Goal: Task Accomplishment & Management: Manage account settings

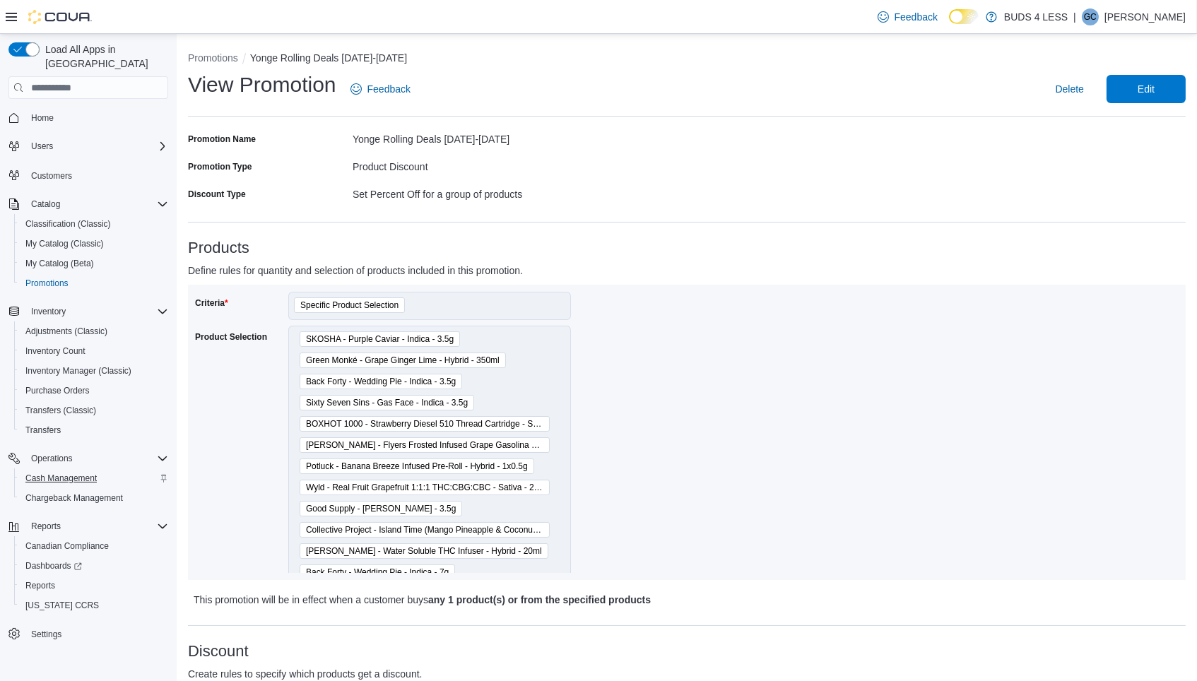
click at [64, 473] on span "Cash Management" at bounding box center [60, 478] width 71 height 11
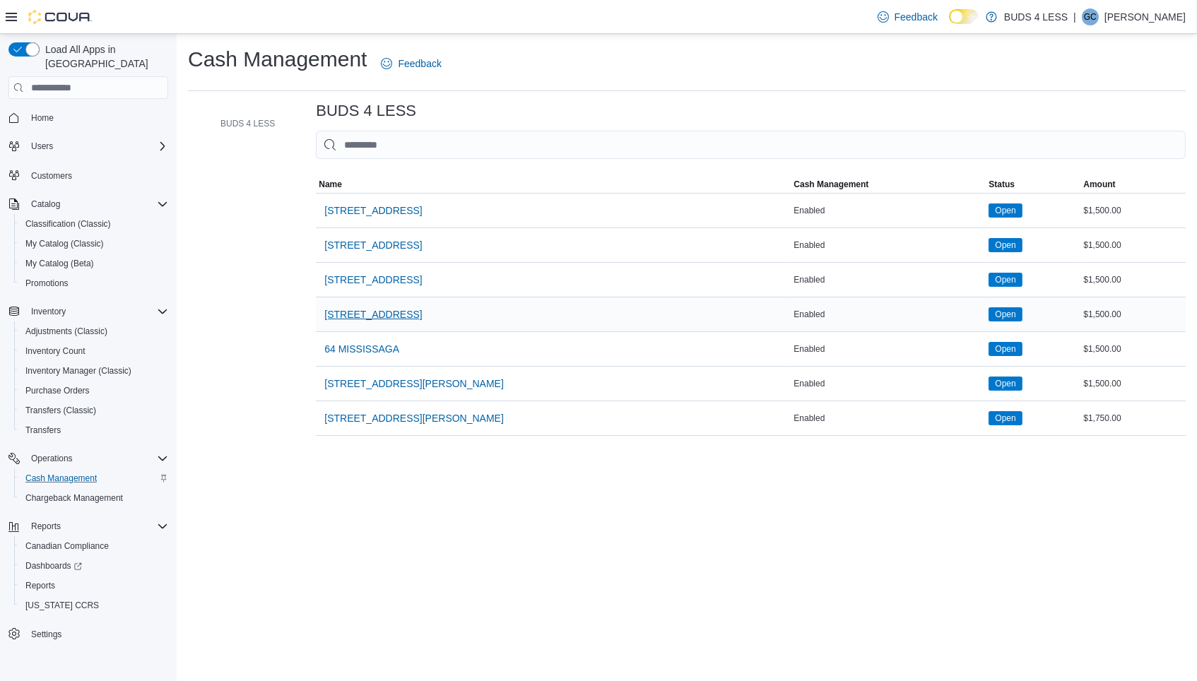
click at [352, 314] on span "[STREET_ADDRESS]" at bounding box center [372, 314] width 97 height 14
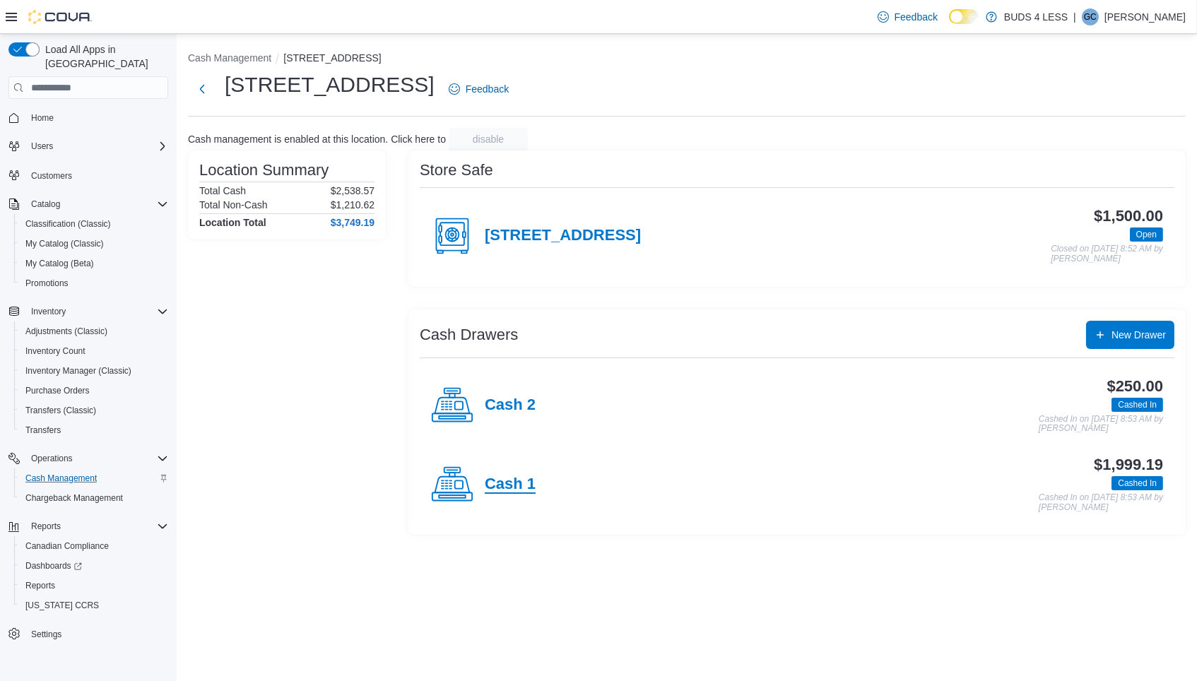
click at [520, 478] on h4 "Cash 1" at bounding box center [510, 484] width 51 height 18
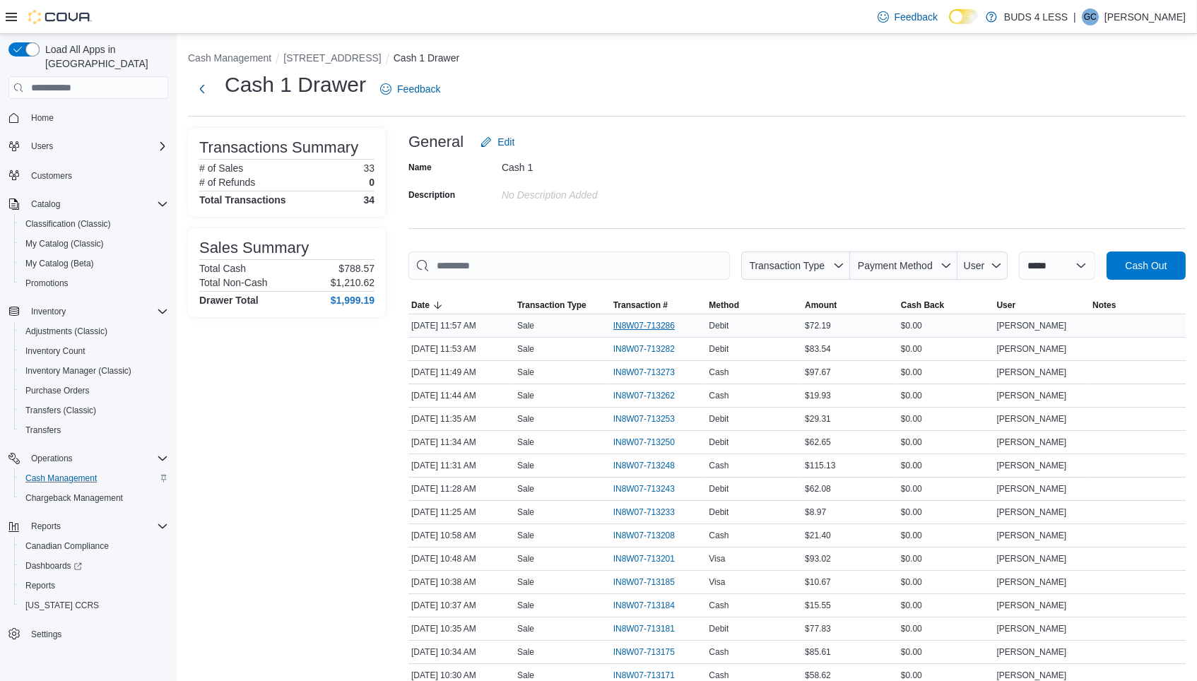
click at [634, 320] on span "IN8W07-713286" at bounding box center [643, 325] width 61 height 11
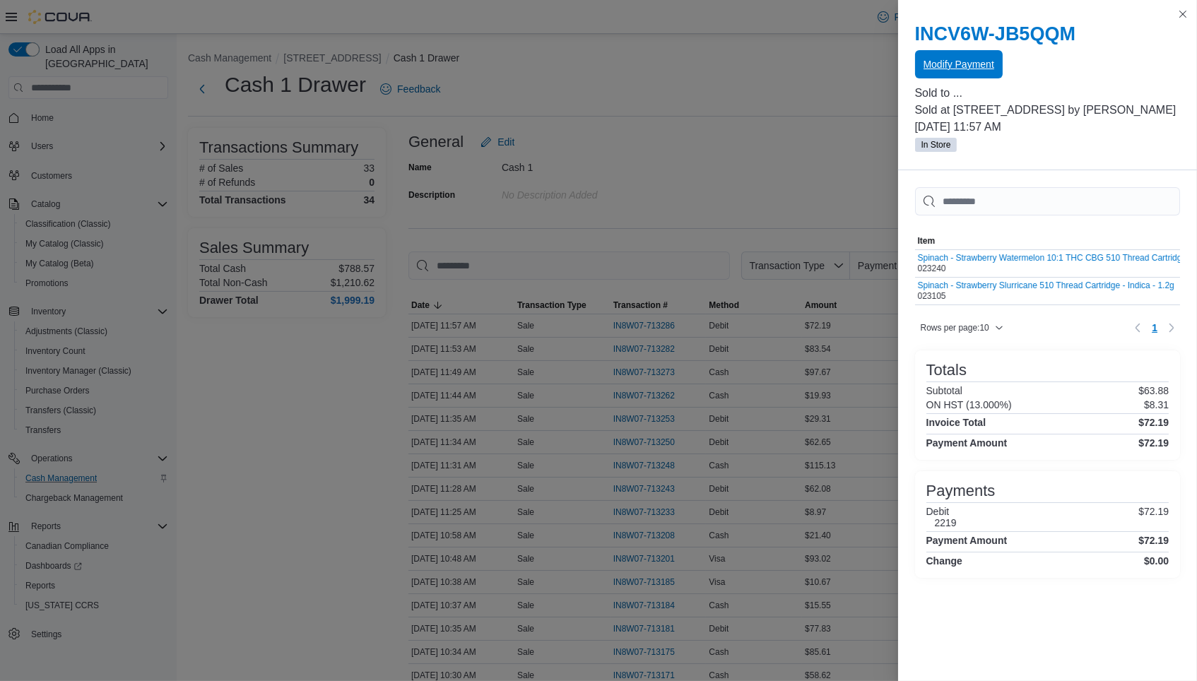
click at [974, 78] on div "INCV6W-JB5QQM Modify Payment Sold to ... Sold at 489 Yonge St, Unit 2 by Gavin …" at bounding box center [1048, 88] width 300 height 165
click at [955, 72] on span "Modify Payment" at bounding box center [958, 64] width 71 height 28
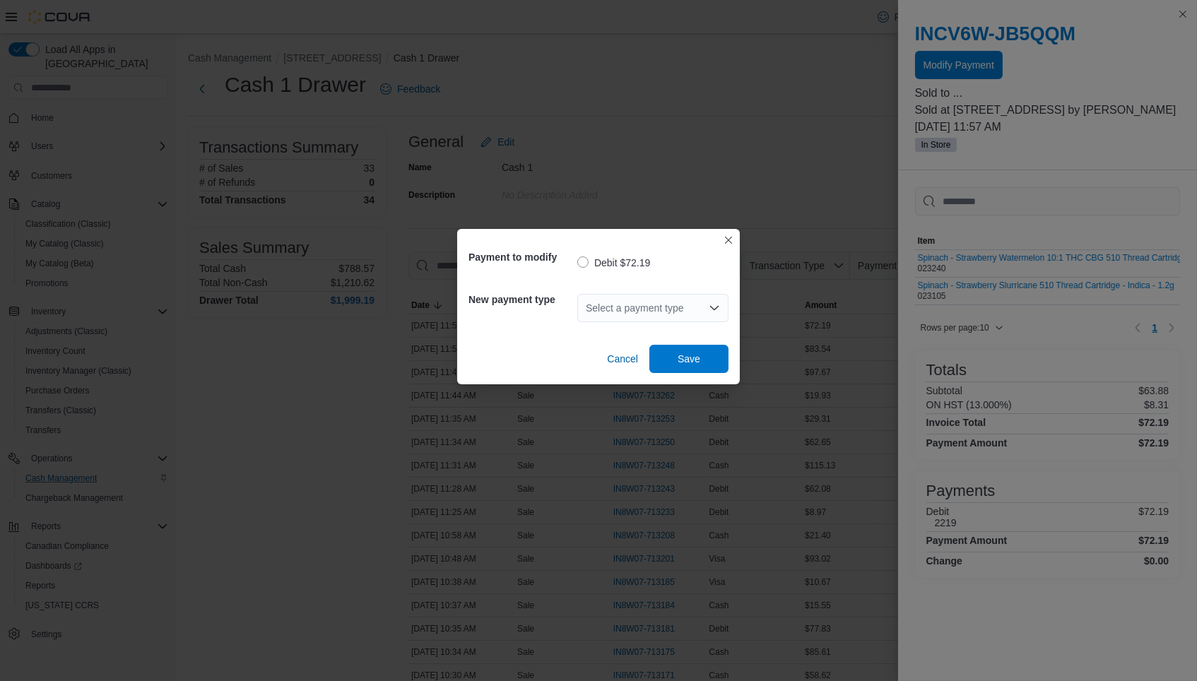
click at [634, 300] on div "Select a payment type" at bounding box center [652, 308] width 151 height 28
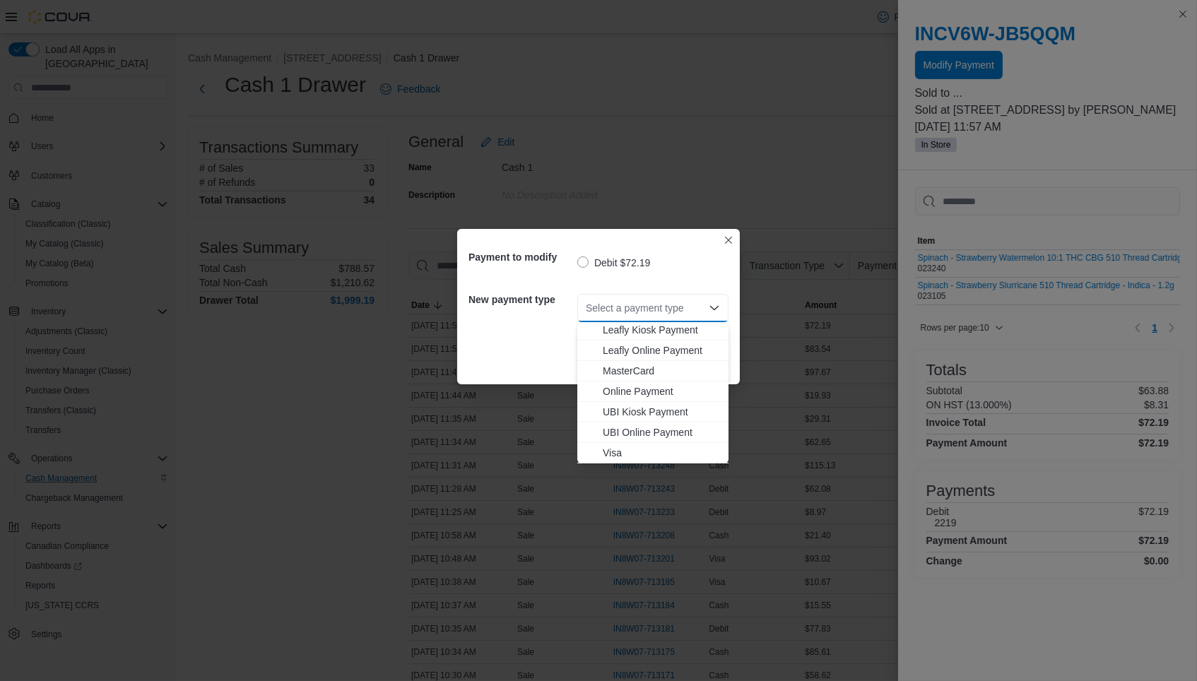
scroll to position [186, 0]
click at [607, 453] on span "Visa" at bounding box center [661, 453] width 117 height 14
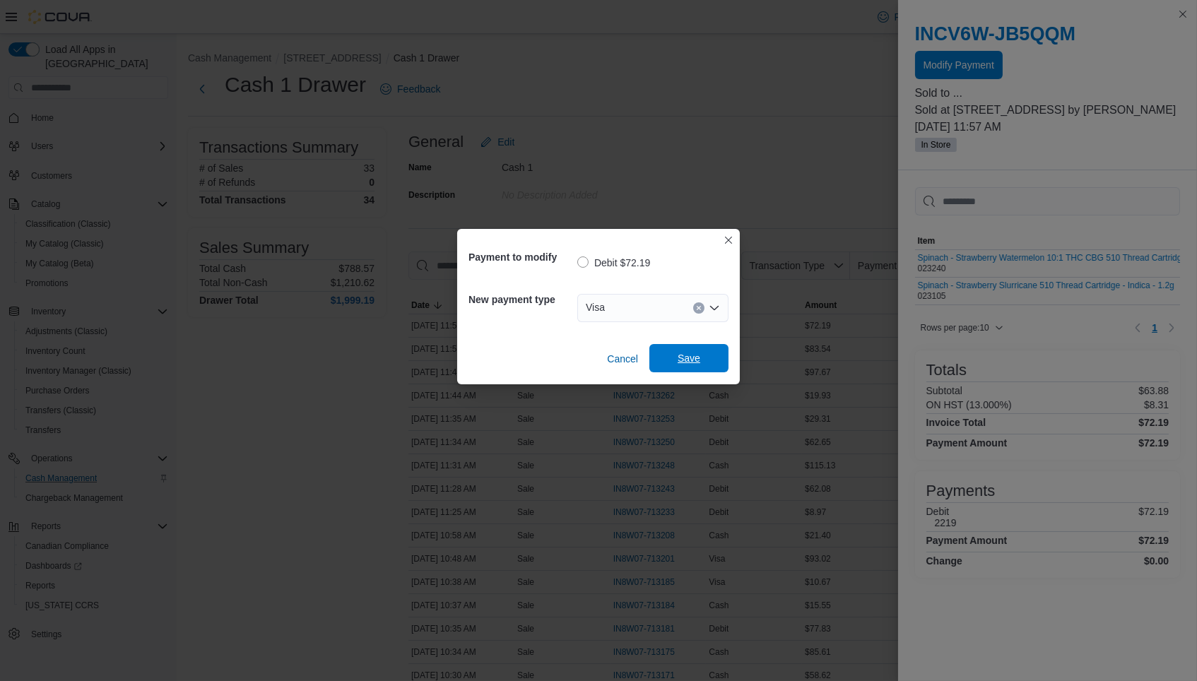
click at [702, 354] on span "Save" at bounding box center [689, 358] width 62 height 28
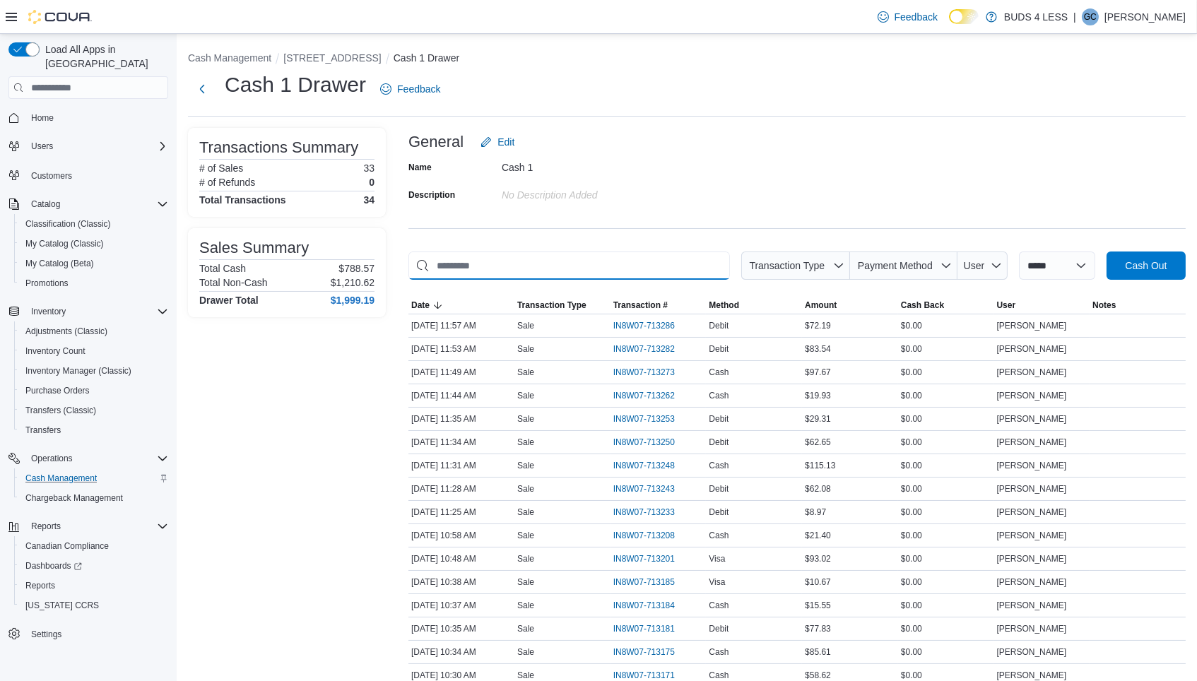
scroll to position [0, 0]
click at [600, 266] on input "This is a search bar. As you type, the results lower in the page will automatic…" at bounding box center [568, 265] width 321 height 28
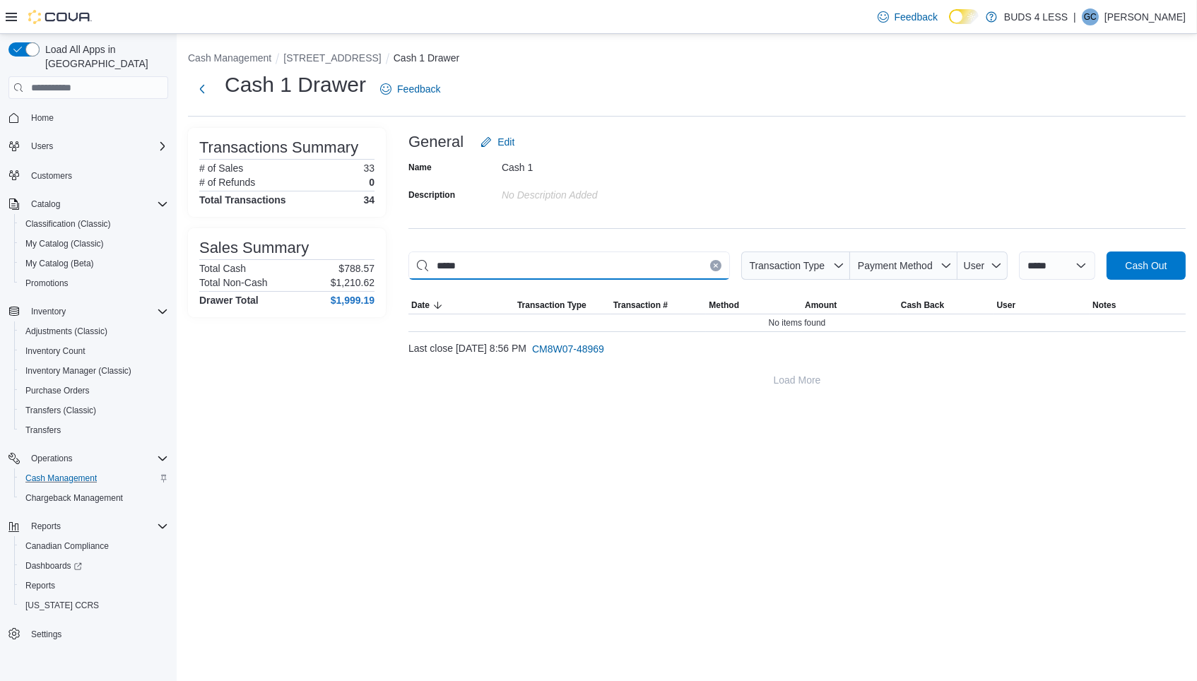
type input "****"
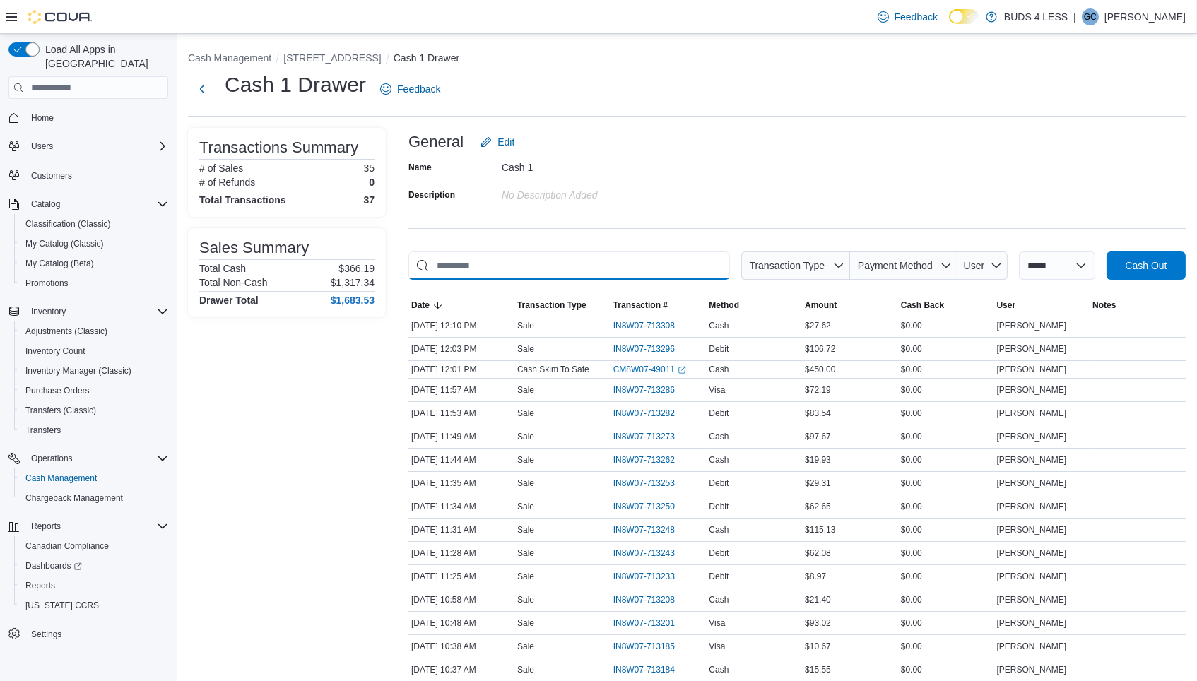
click at [636, 271] on input "This is a search bar. As you type, the results lower in the page will automatic…" at bounding box center [568, 265] width 321 height 28
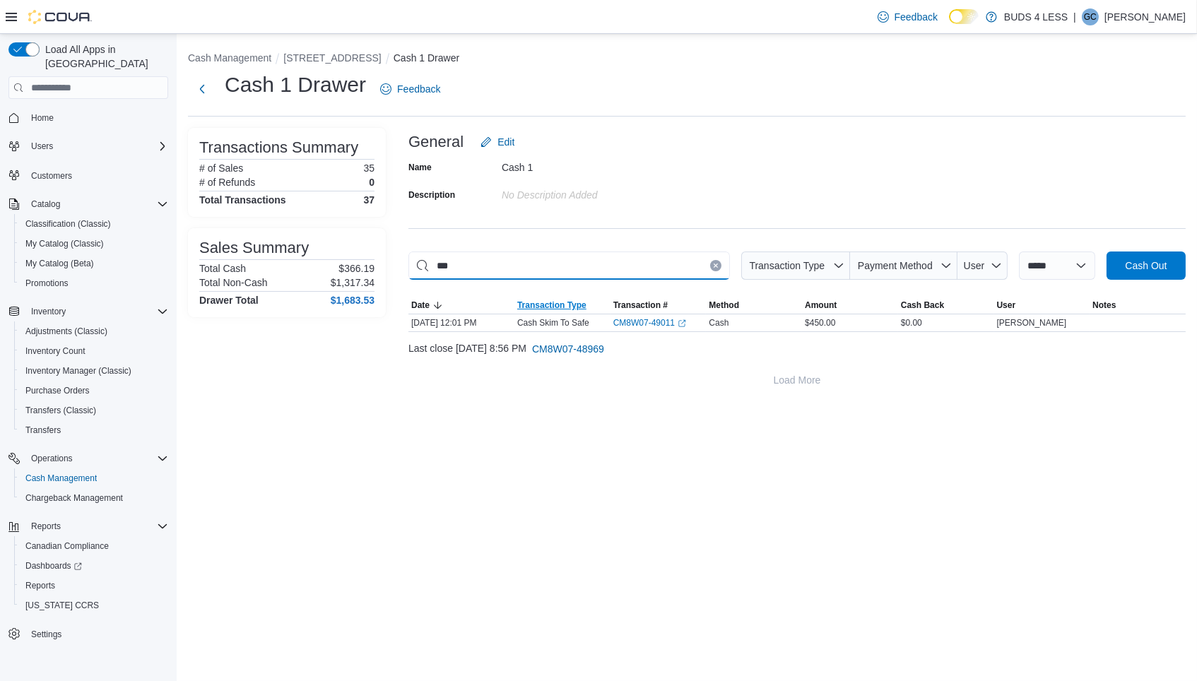
type input "****"
click at [483, 263] on input "****" at bounding box center [568, 265] width 321 height 28
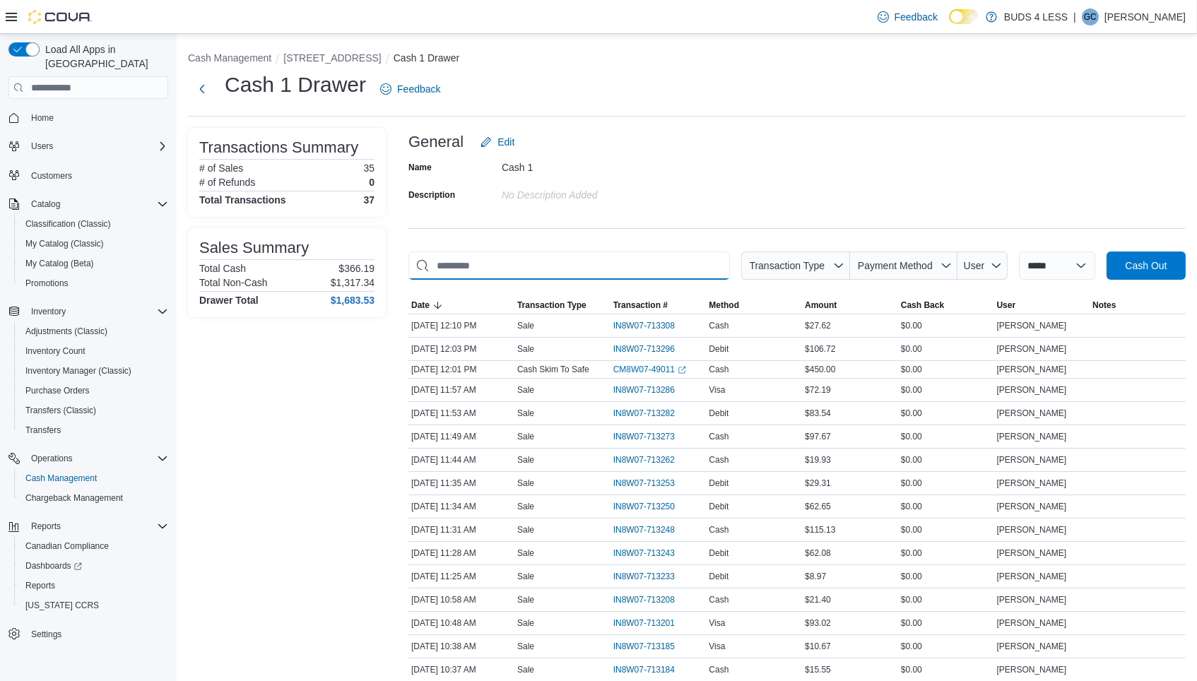
click at [460, 253] on input "This is a search bar. As you type, the results lower in the page will automatic…" at bounding box center [568, 265] width 321 height 28
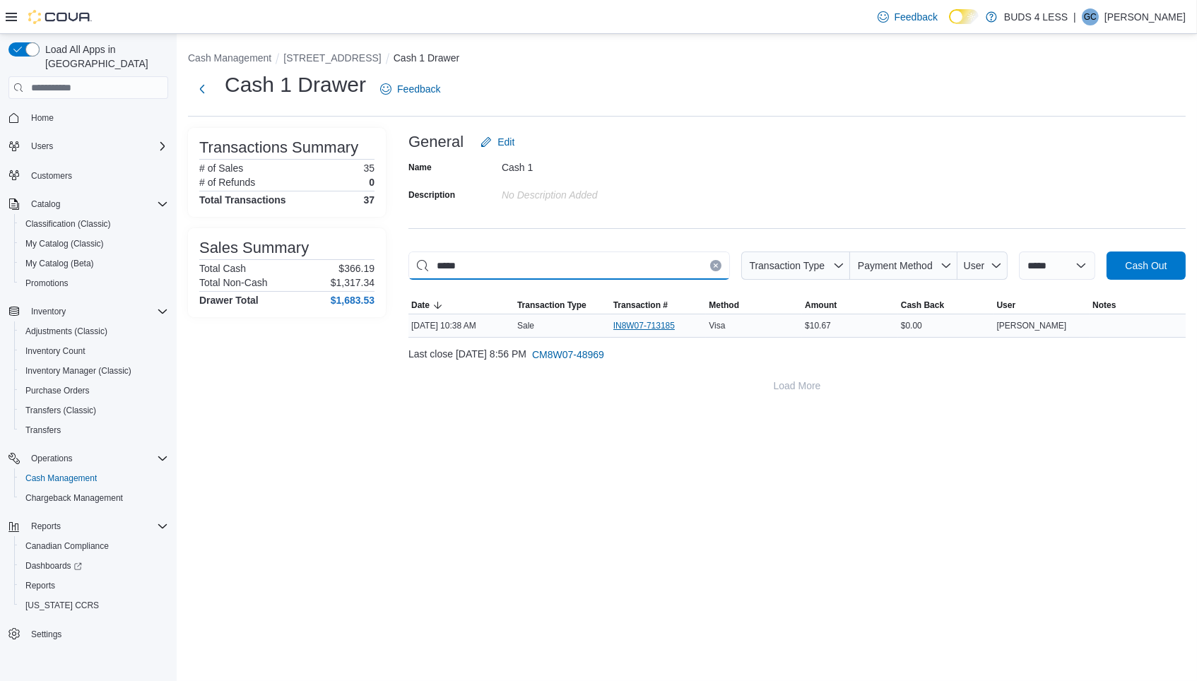
type input "*****"
click at [636, 327] on span "IN8W07-713185" at bounding box center [643, 325] width 61 height 11
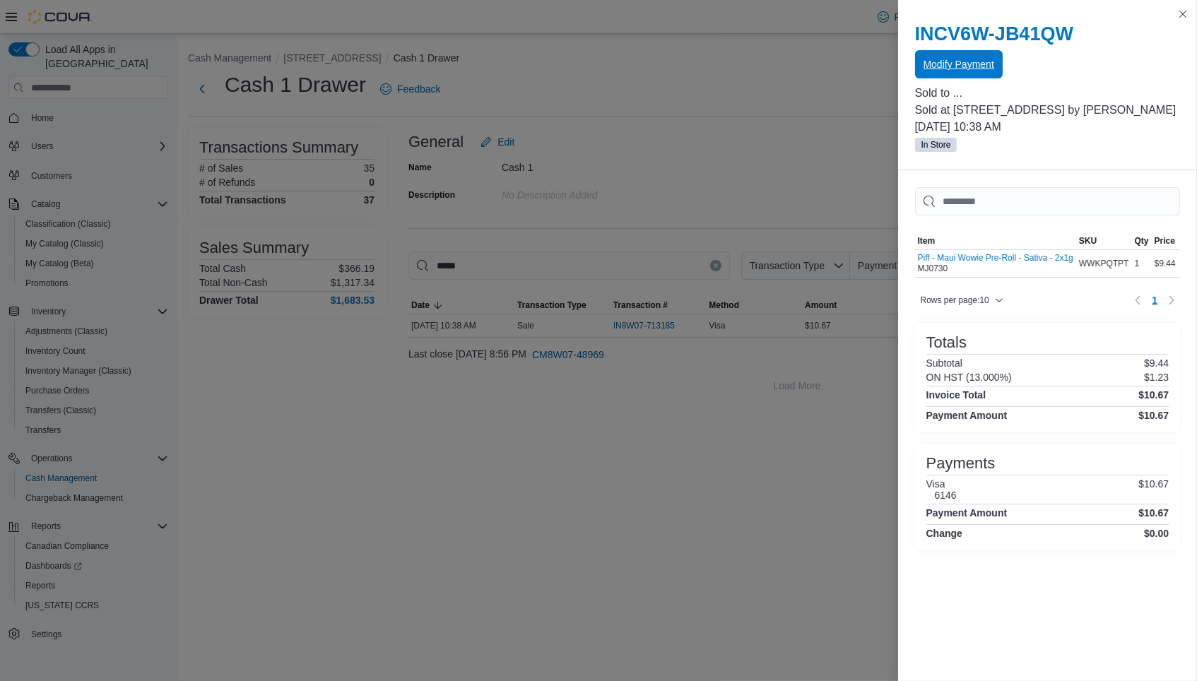
click at [960, 68] on span "Modify Payment" at bounding box center [958, 64] width 71 height 14
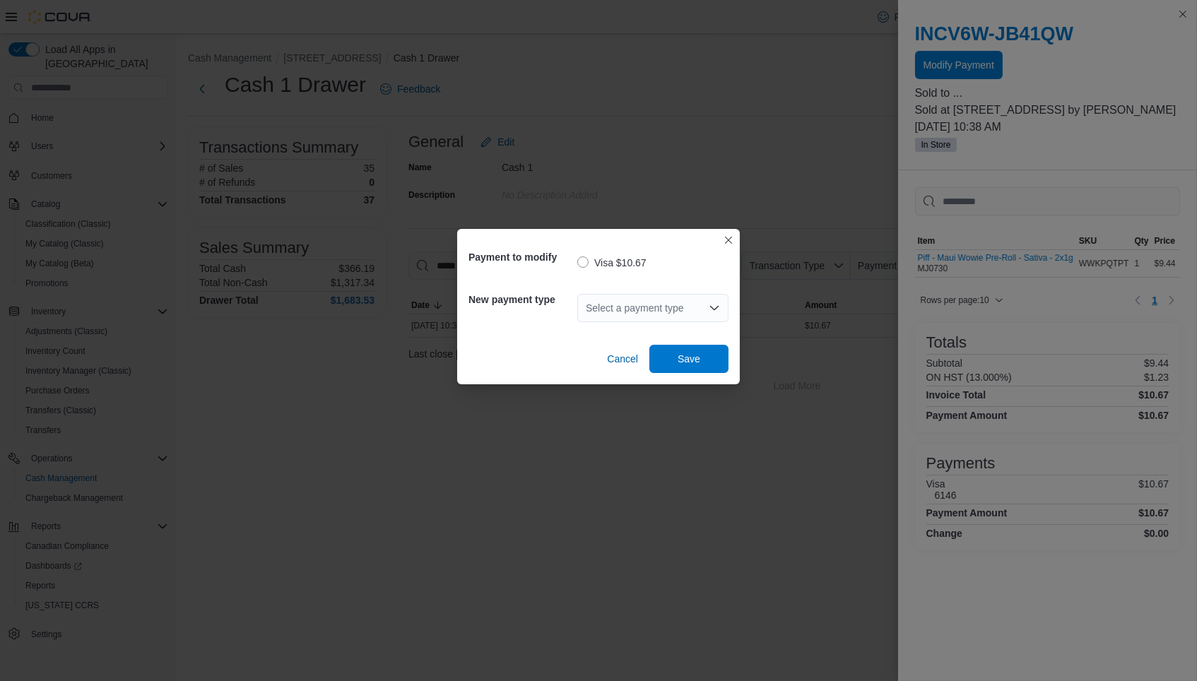
click at [637, 309] on div "Select a payment type" at bounding box center [652, 308] width 151 height 28
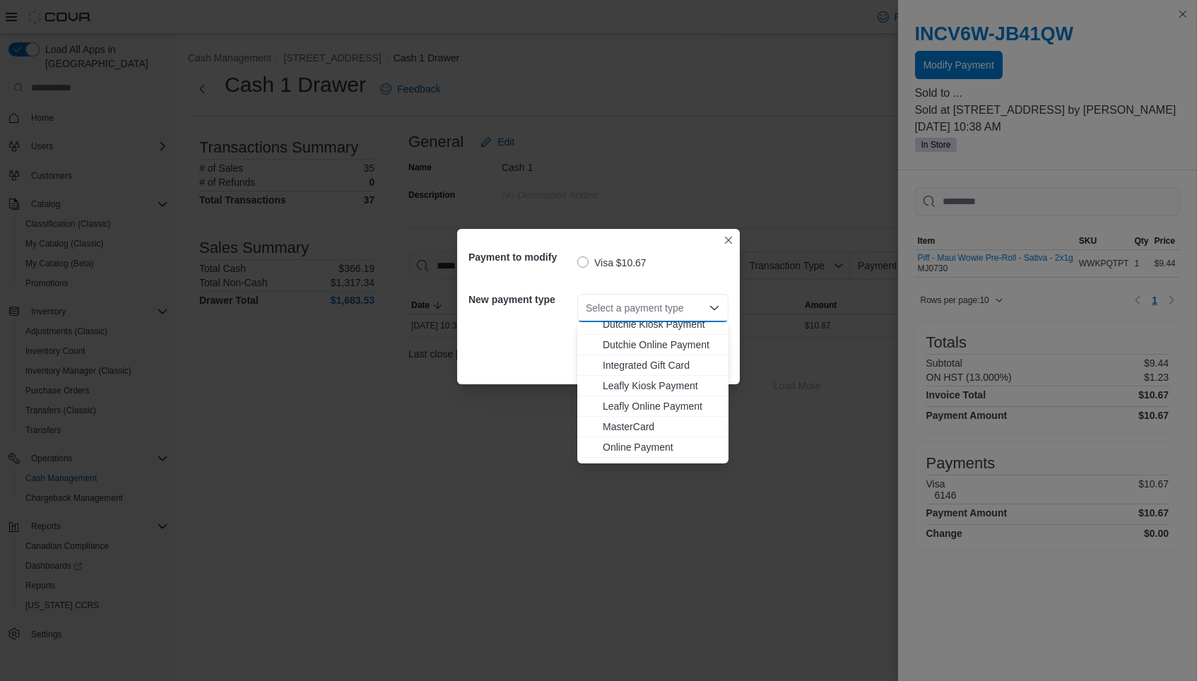
scroll to position [162, 0]
click at [633, 392] on span "MasterCard" at bounding box center [661, 396] width 117 height 14
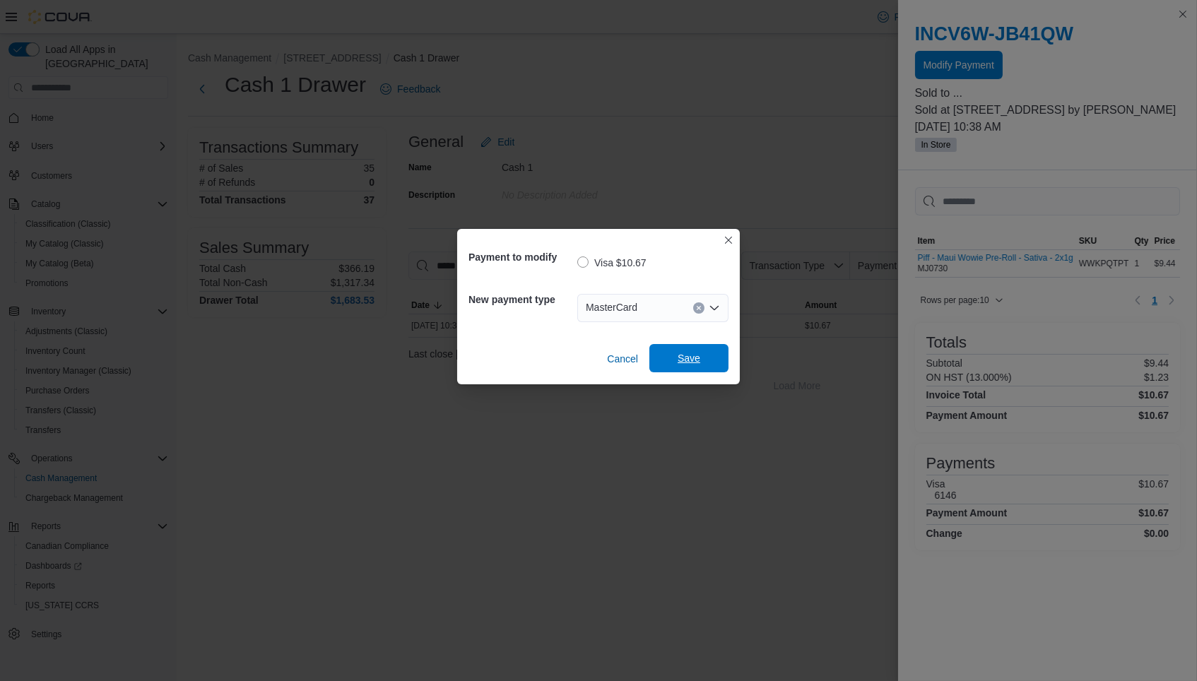
click at [675, 355] on span "Save" at bounding box center [689, 358] width 62 height 28
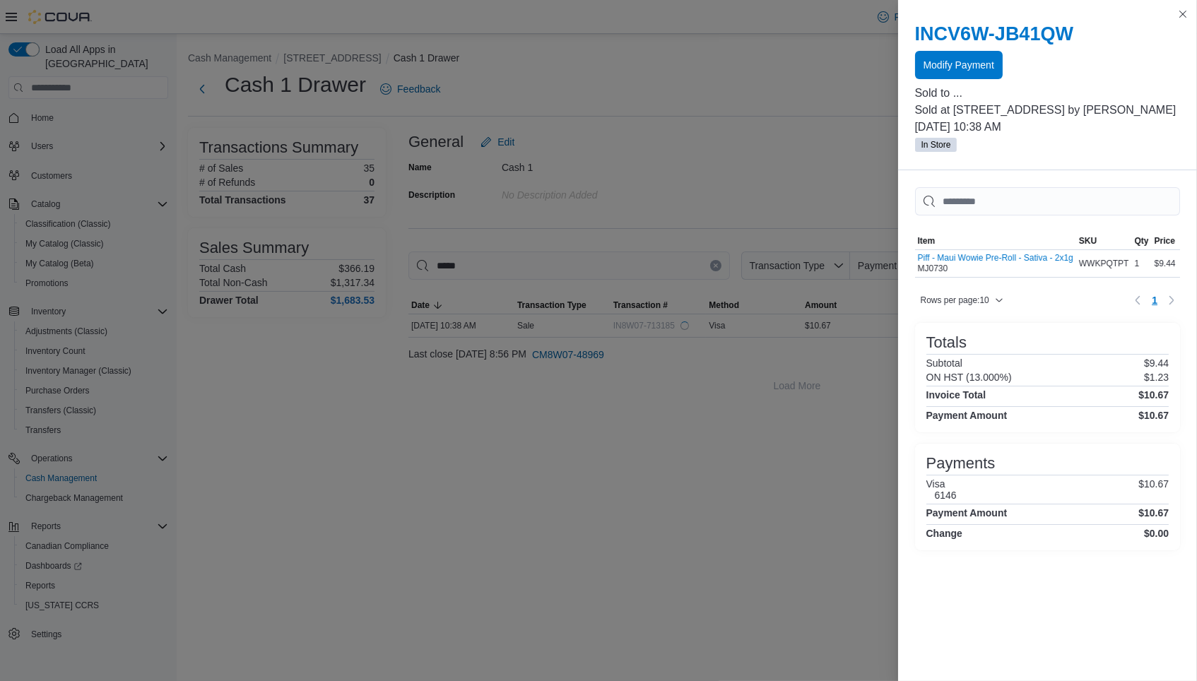
scroll to position [0, 0]
